Goal: Task Accomplishment & Management: Manage account settings

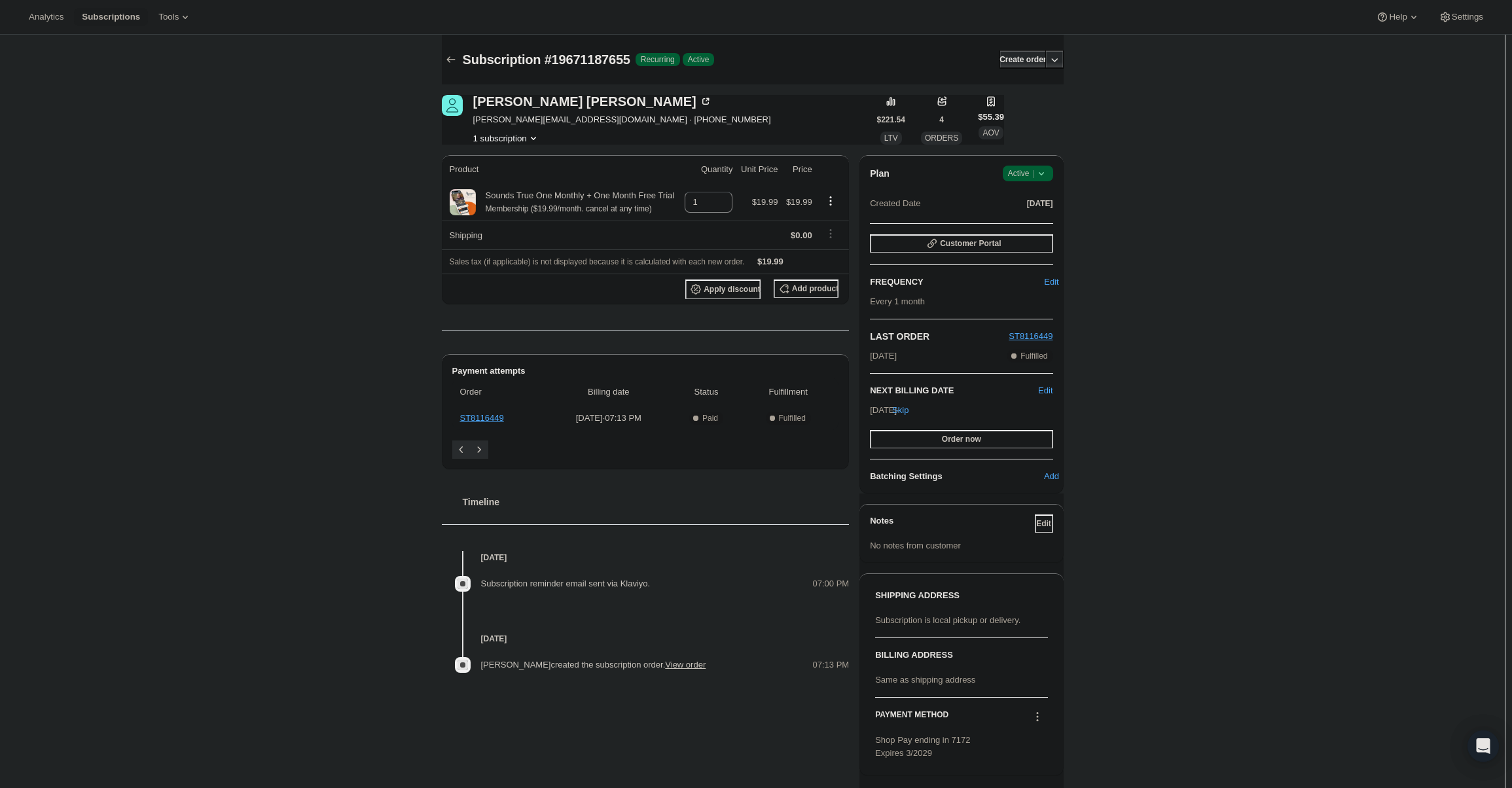
click at [1034, 173] on span "|" at bounding box center [1033, 173] width 2 height 11
click at [1042, 216] on span "Cancel subscription" at bounding box center [1032, 221] width 74 height 10
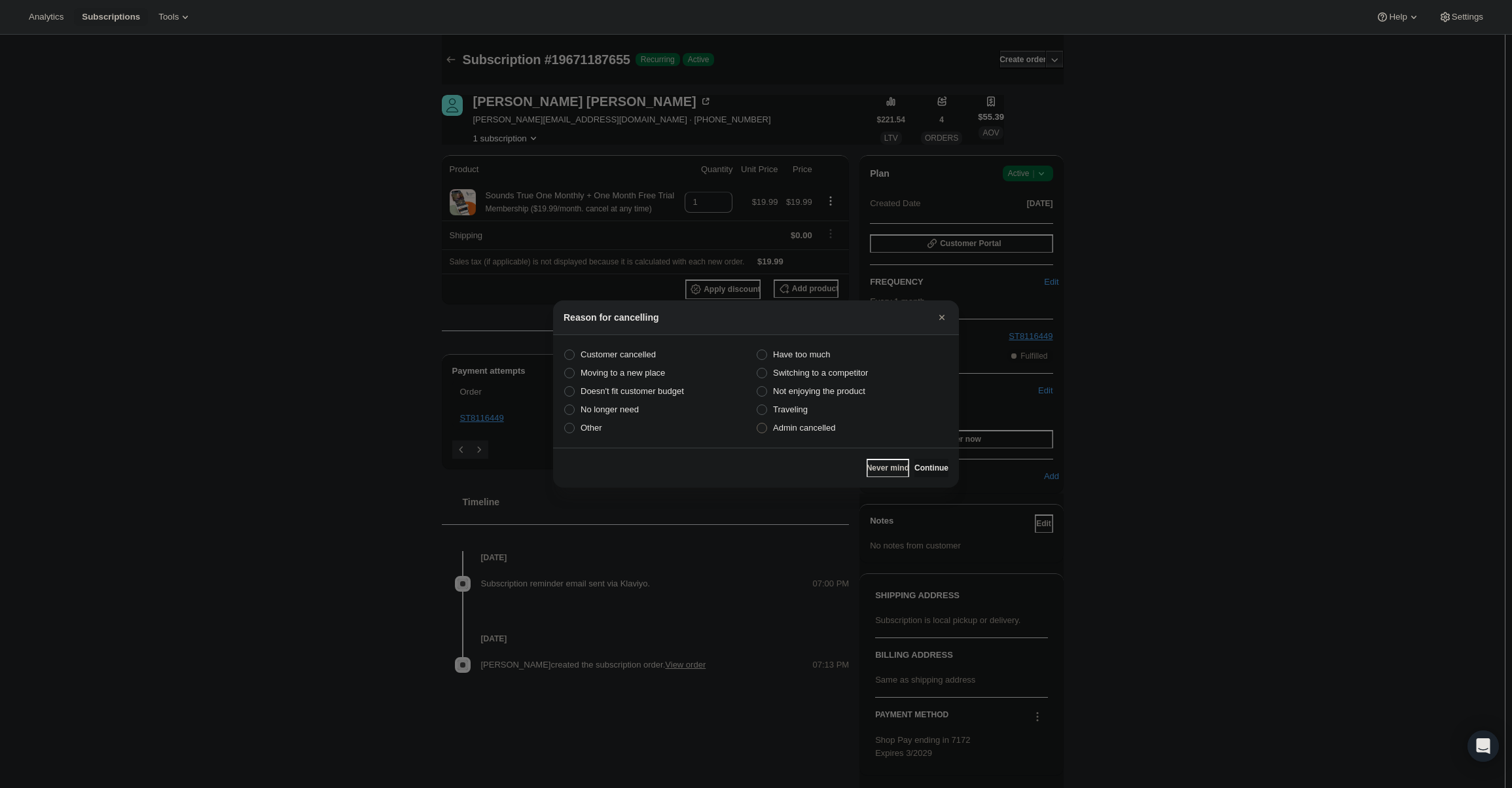
click at [822, 433] on span "Admin cancelled" at bounding box center [803, 427] width 62 height 10
click at [758, 423] on input "Admin cancelled" at bounding box center [757, 423] width 1 height 1
radio input "true"
click at [919, 465] on span "Continue" at bounding box center [931, 468] width 34 height 11
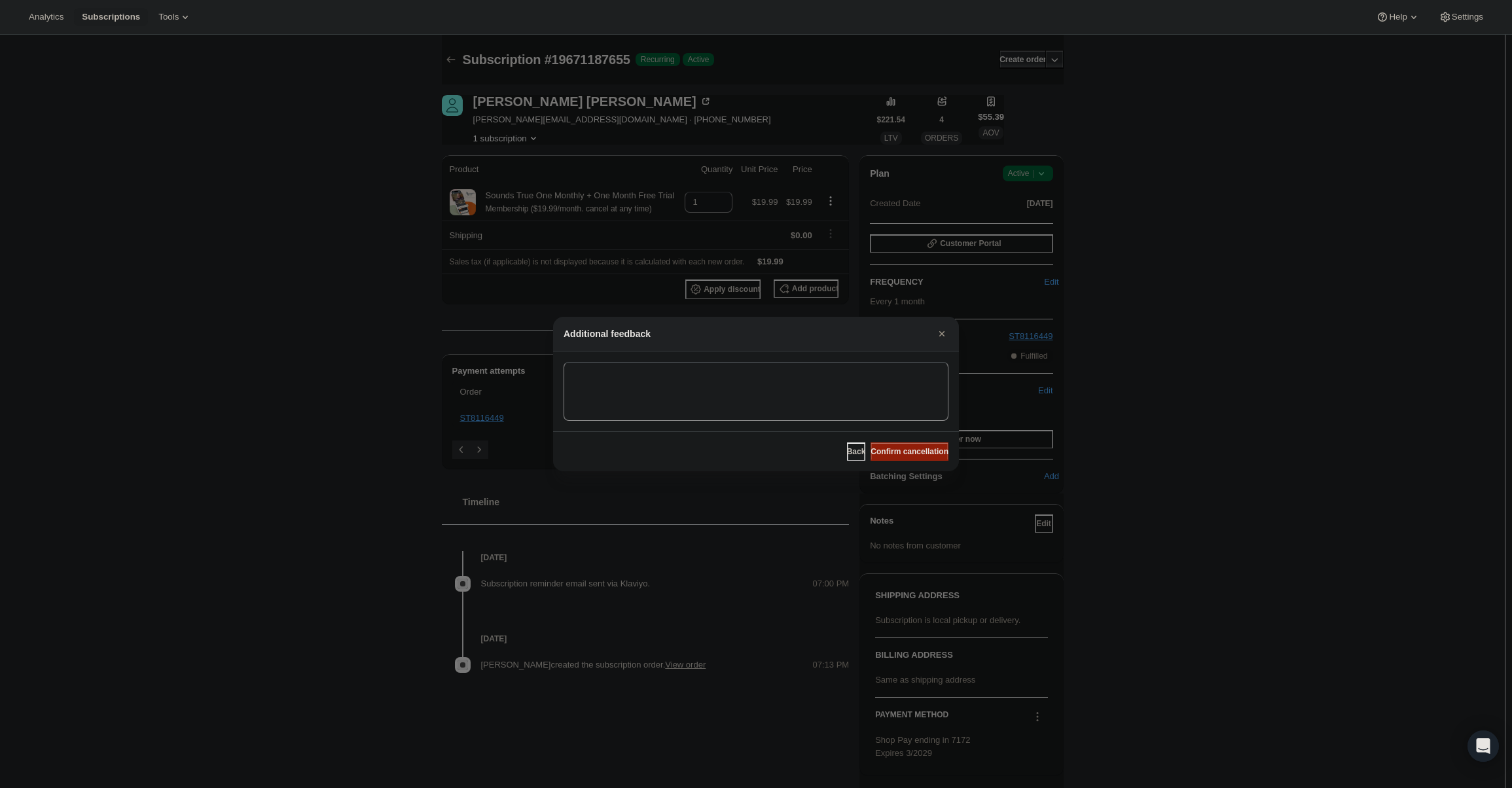
click at [910, 451] on span "Confirm cancellation" at bounding box center [910, 452] width 78 height 11
